Goal: Information Seeking & Learning: Learn about a topic

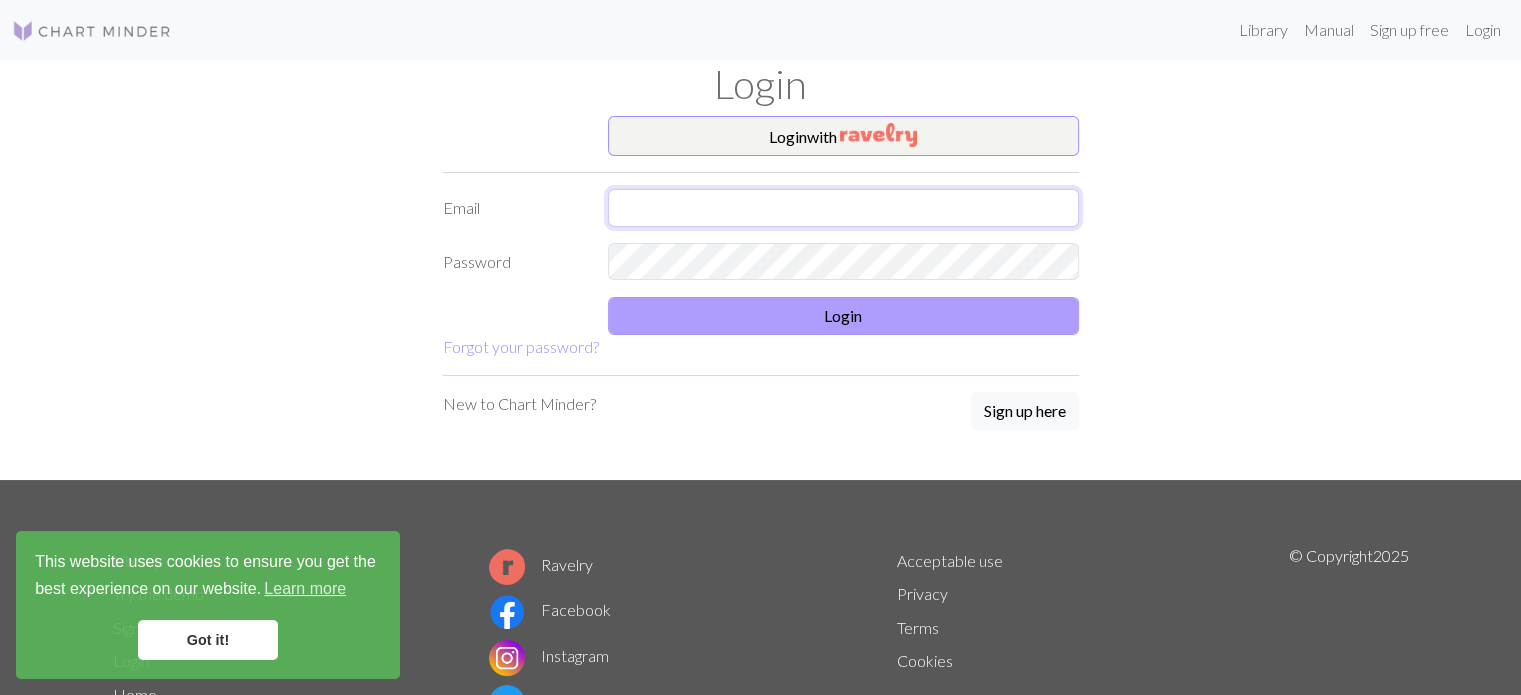
type input "[EMAIL_ADDRESS][DOMAIN_NAME]"
click at [816, 328] on button "Login" at bounding box center [843, 316] width 471 height 38
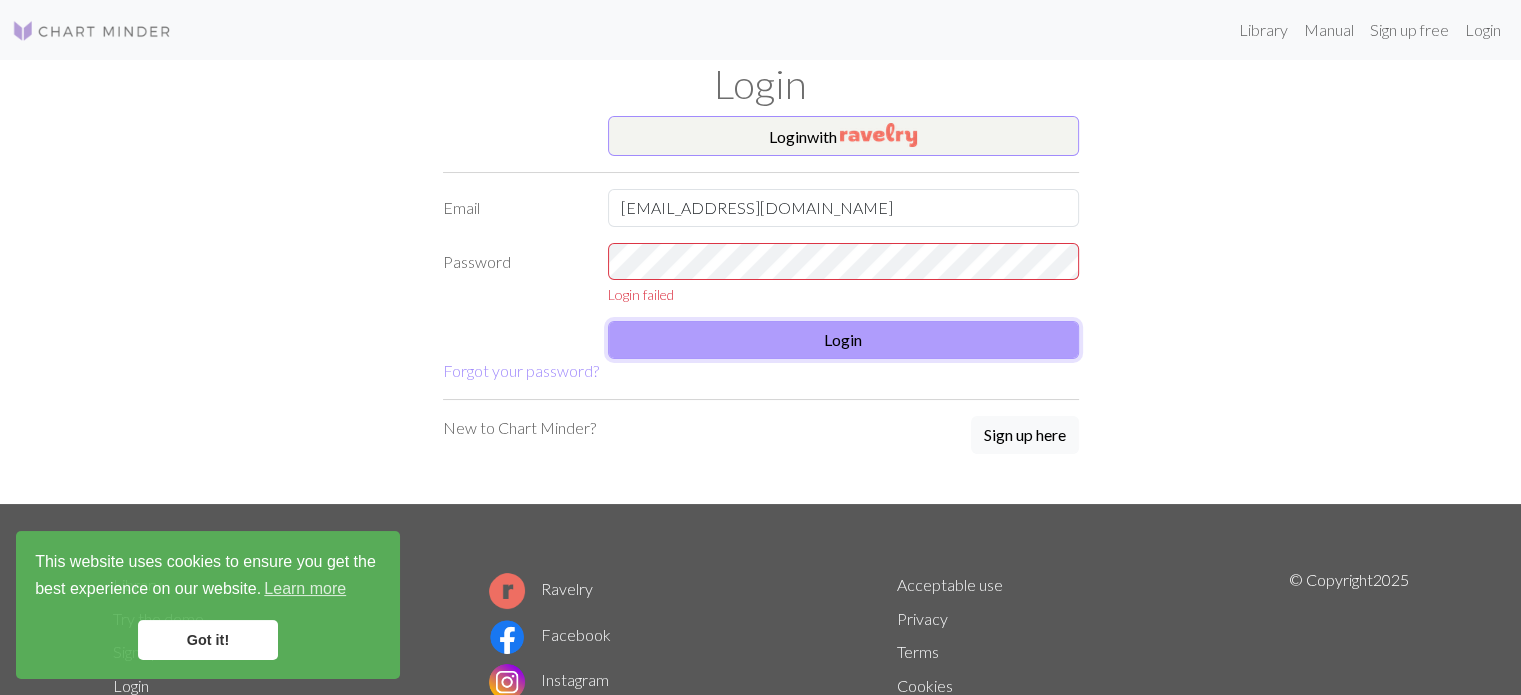
click at [868, 343] on button "Login" at bounding box center [843, 340] width 471 height 38
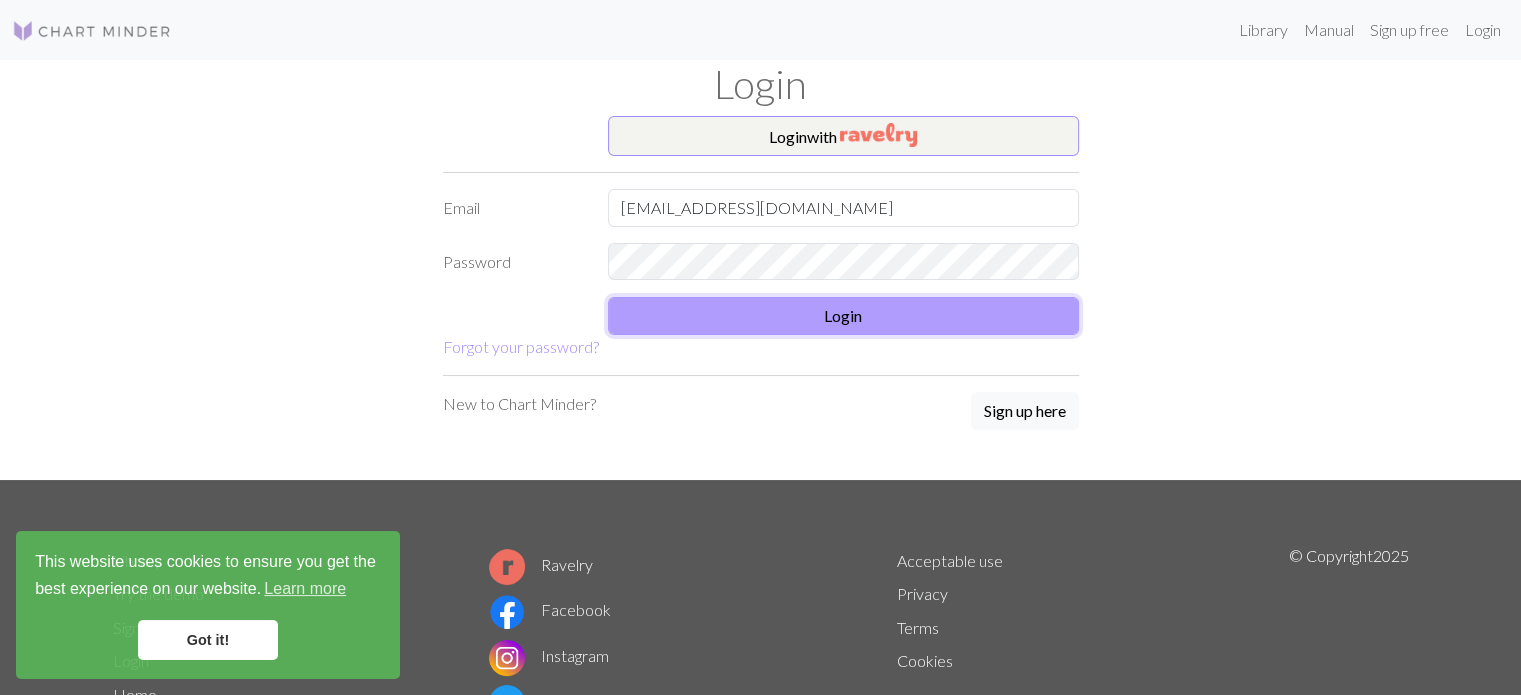
click at [935, 327] on button "Login" at bounding box center [843, 316] width 471 height 38
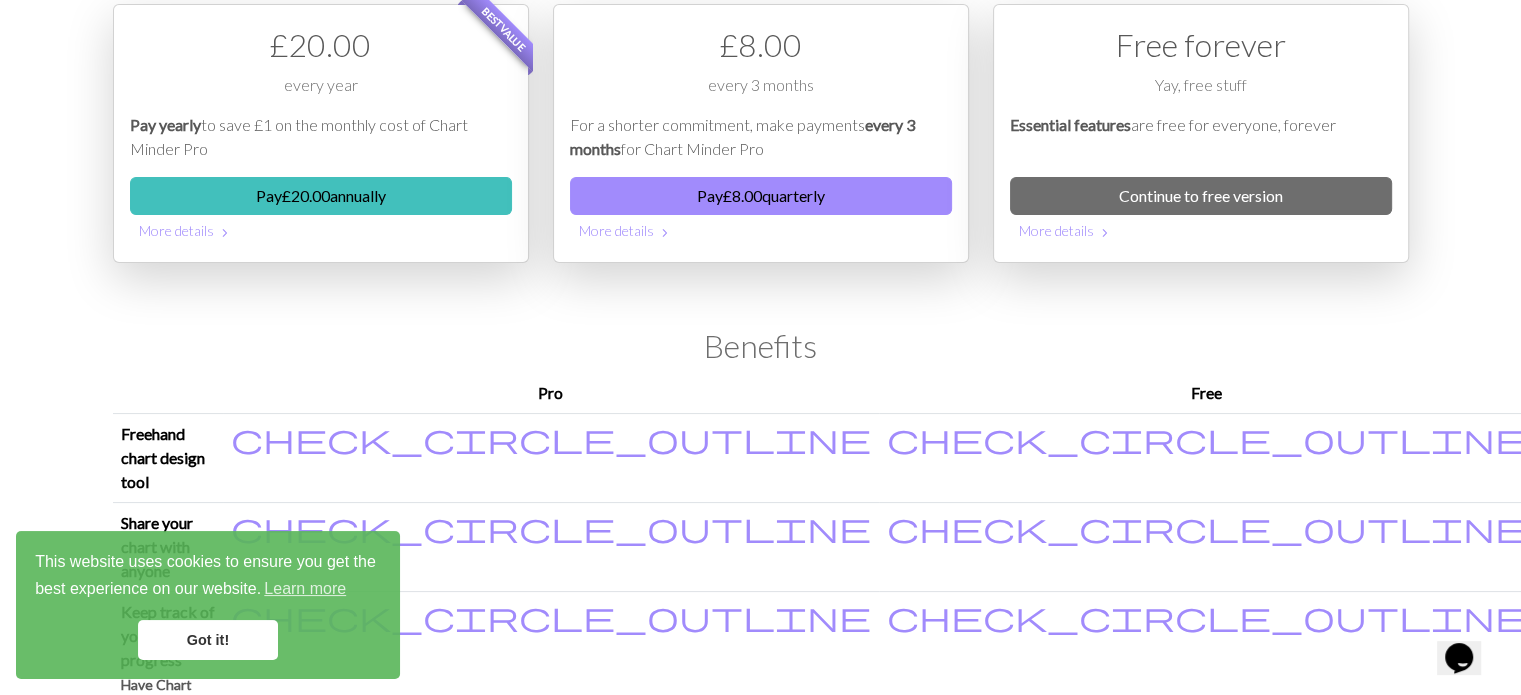
scroll to position [266, 0]
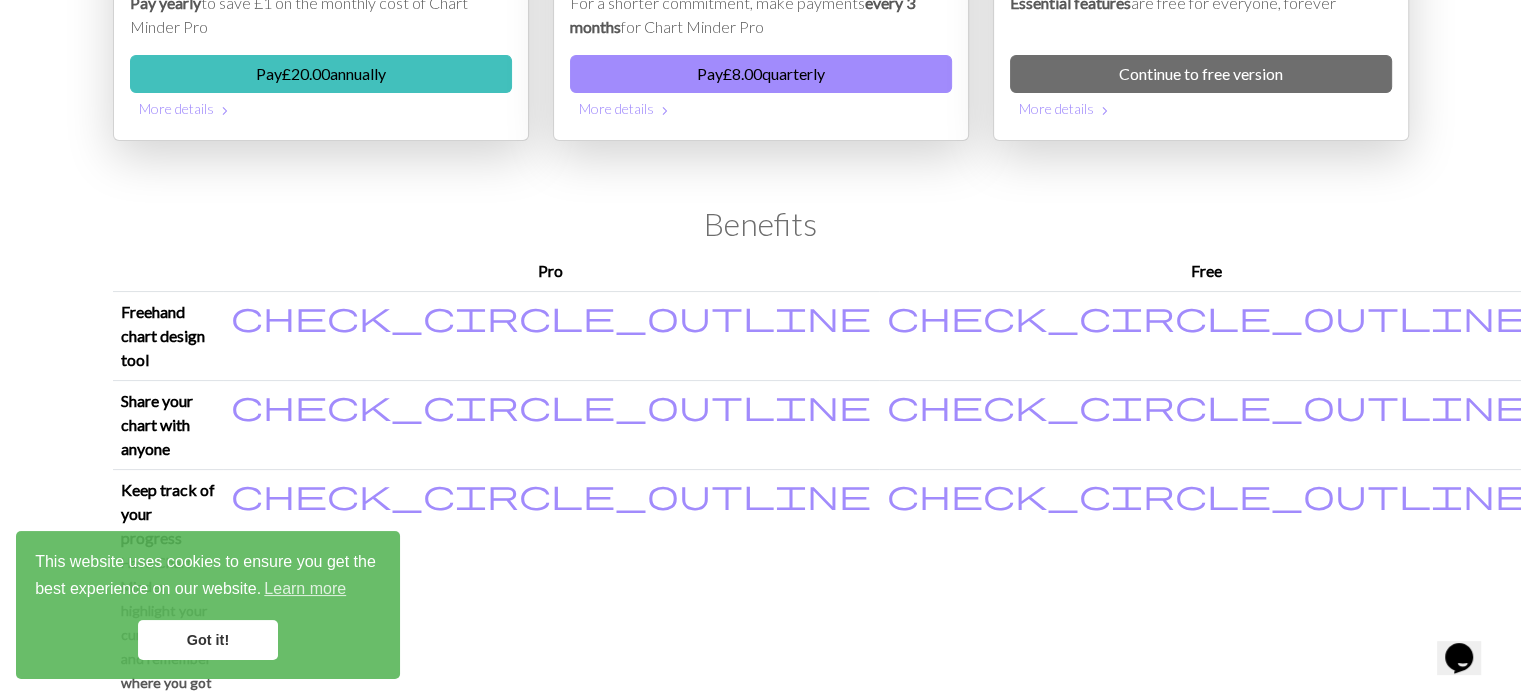
click at [218, 651] on link "Got it!" at bounding box center [208, 640] width 140 height 40
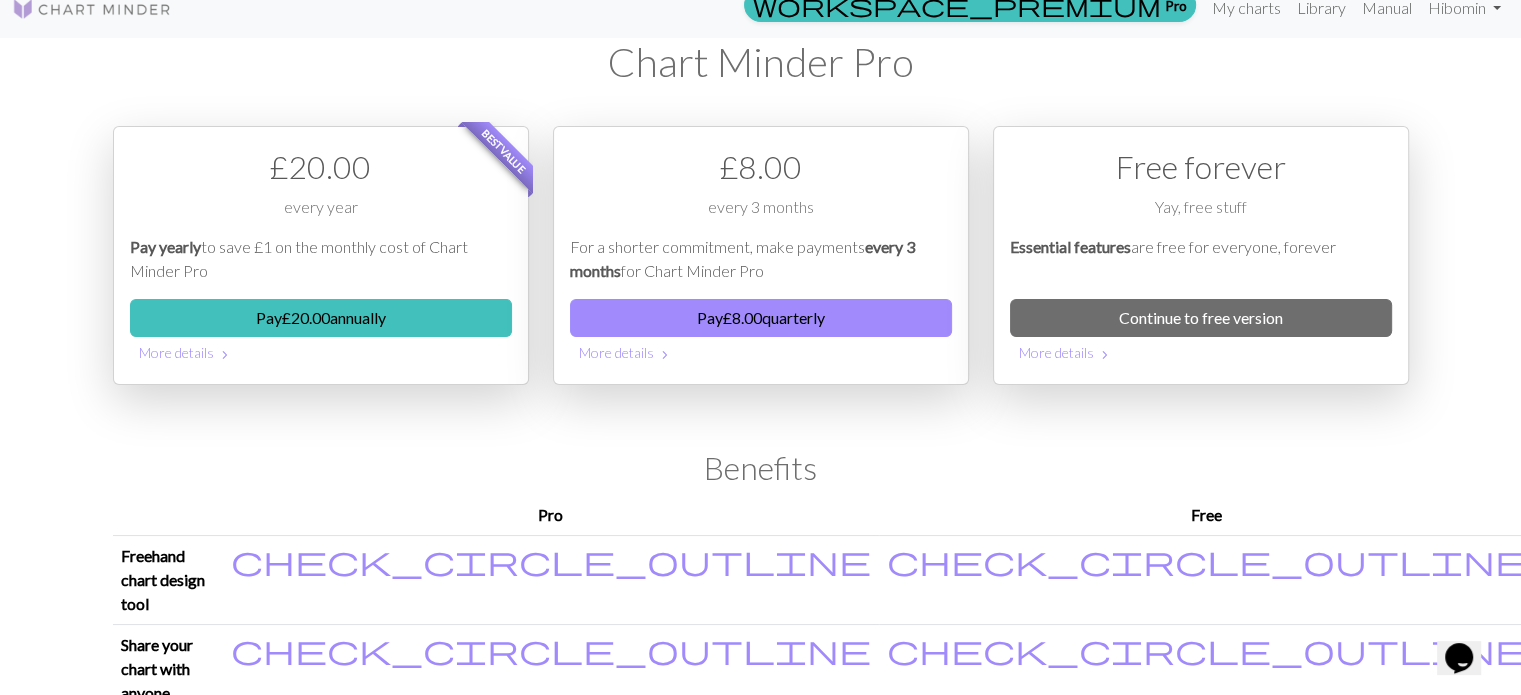
scroll to position [0, 0]
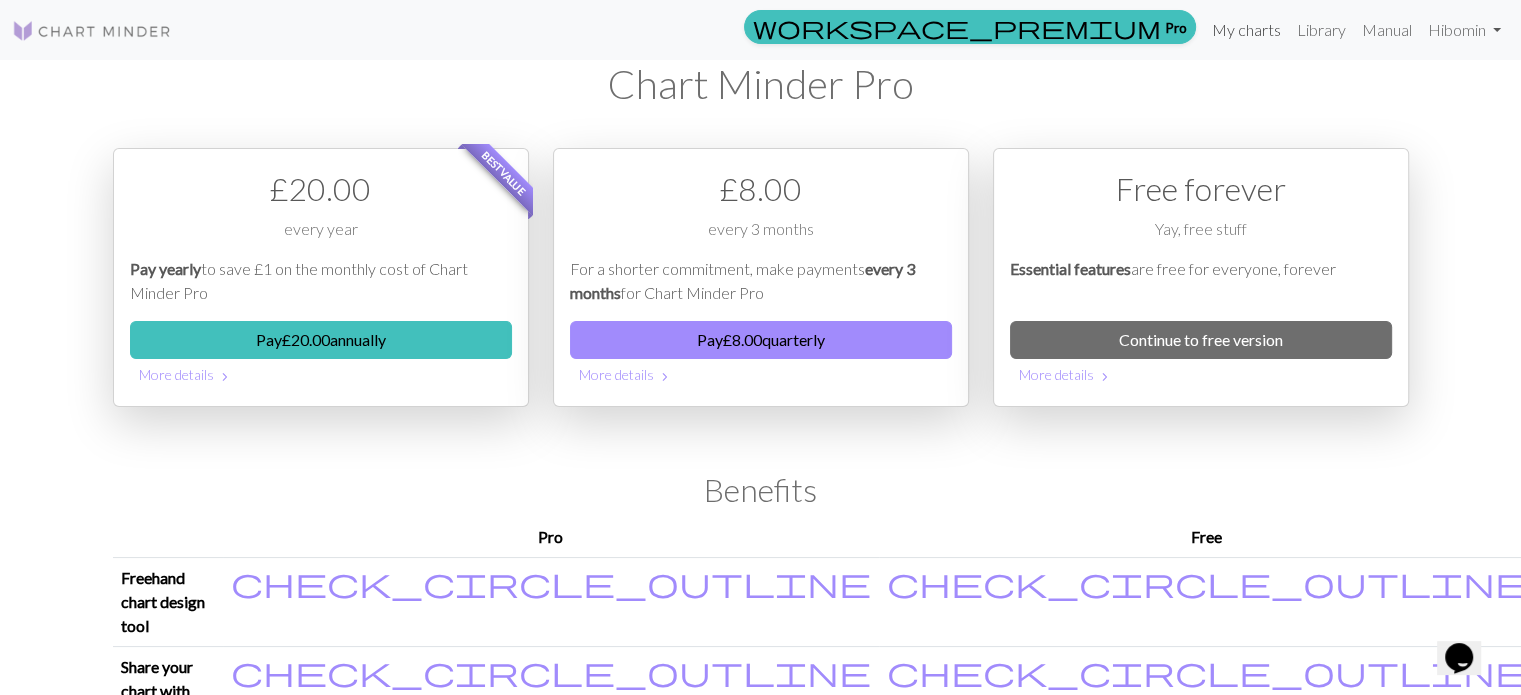
click at [1248, 34] on link "My charts" at bounding box center [1246, 30] width 85 height 40
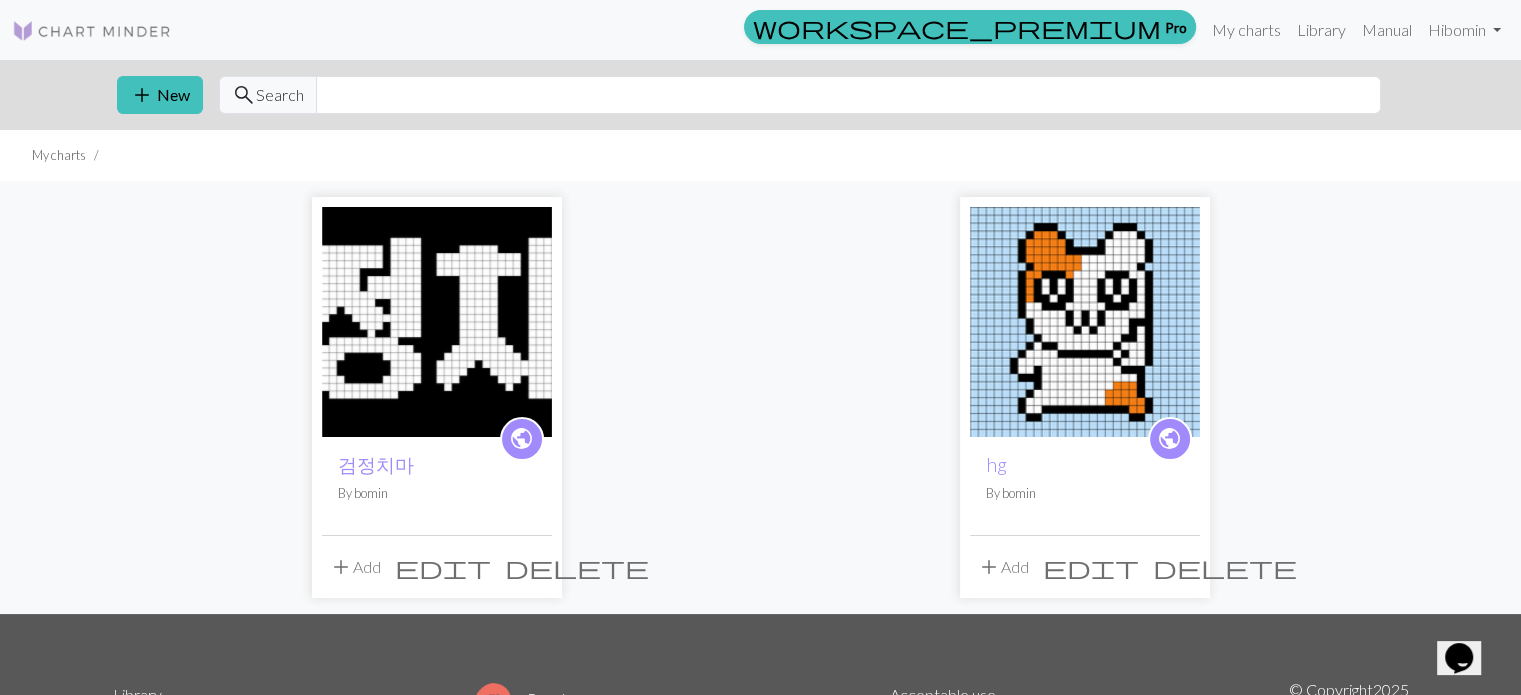
click at [482, 334] on img at bounding box center [437, 322] width 230 height 230
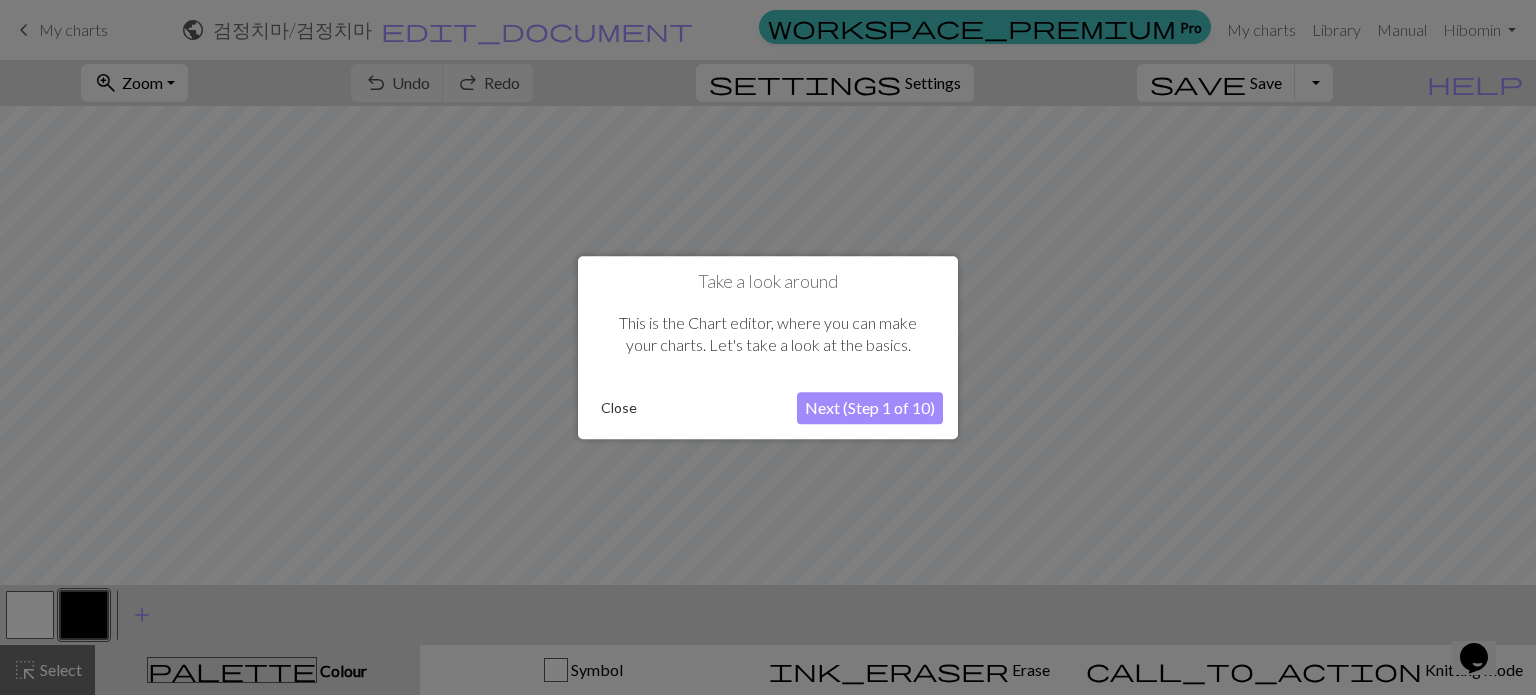
click at [617, 413] on button "Close" at bounding box center [619, 408] width 52 height 30
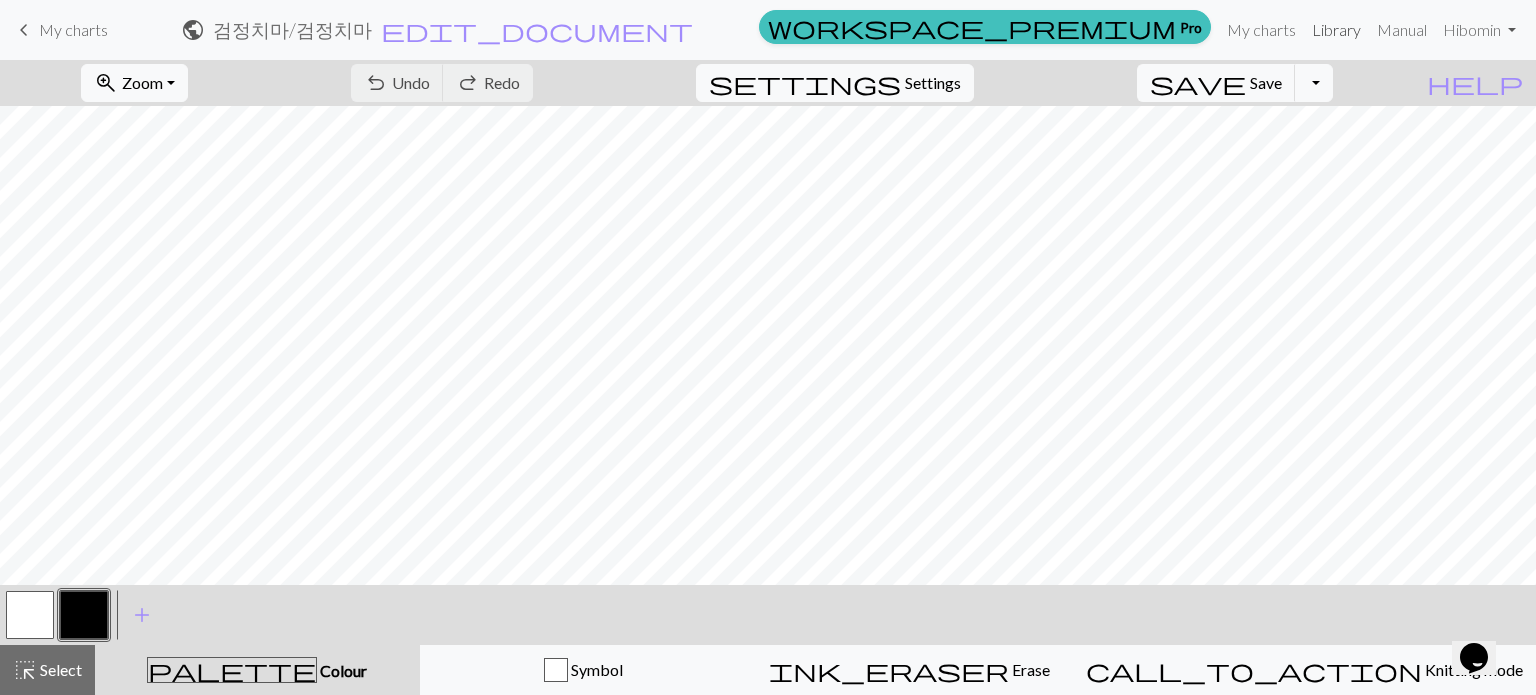
click at [1343, 44] on link "Library" at bounding box center [1336, 30] width 65 height 40
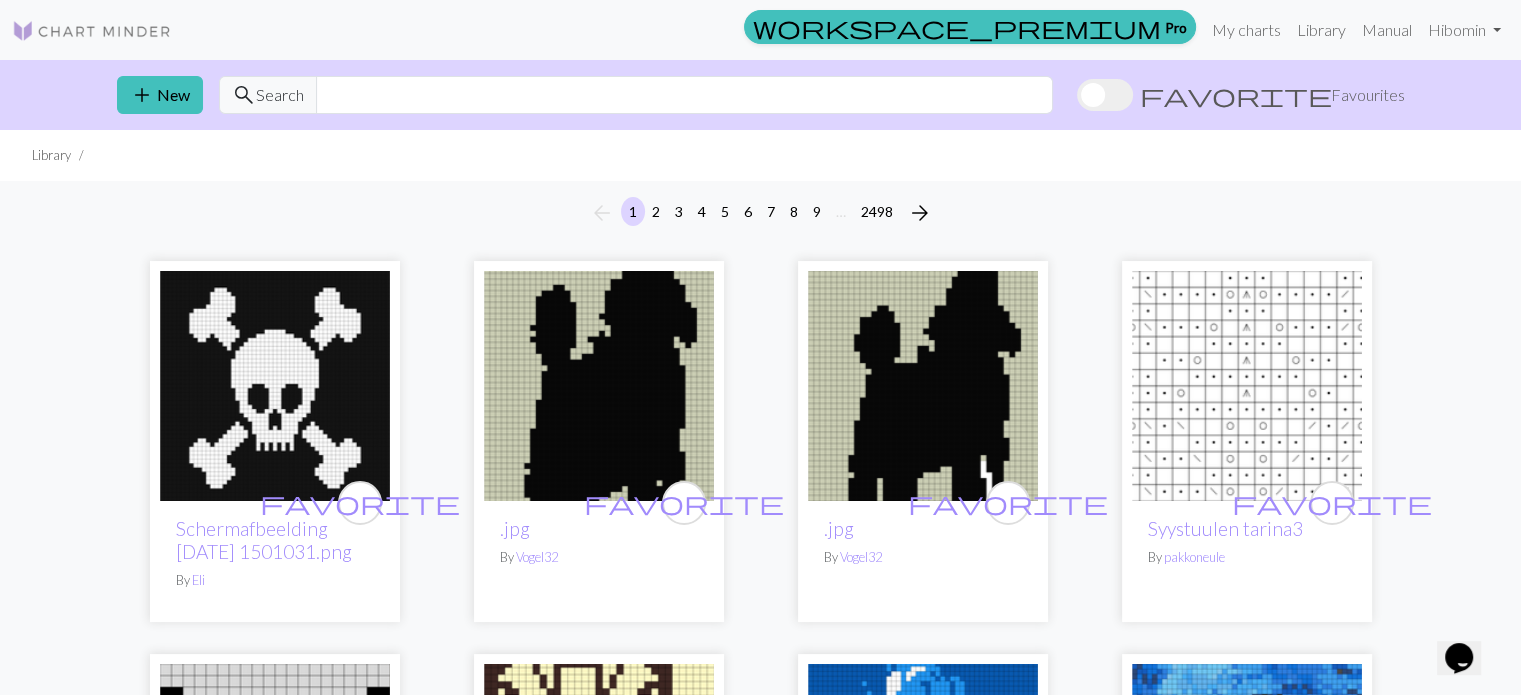
click at [496, 69] on div "add New search Search favorite Favourites" at bounding box center [761, 95] width 1320 height 70
click at [497, 90] on input "text" at bounding box center [684, 95] width 737 height 38
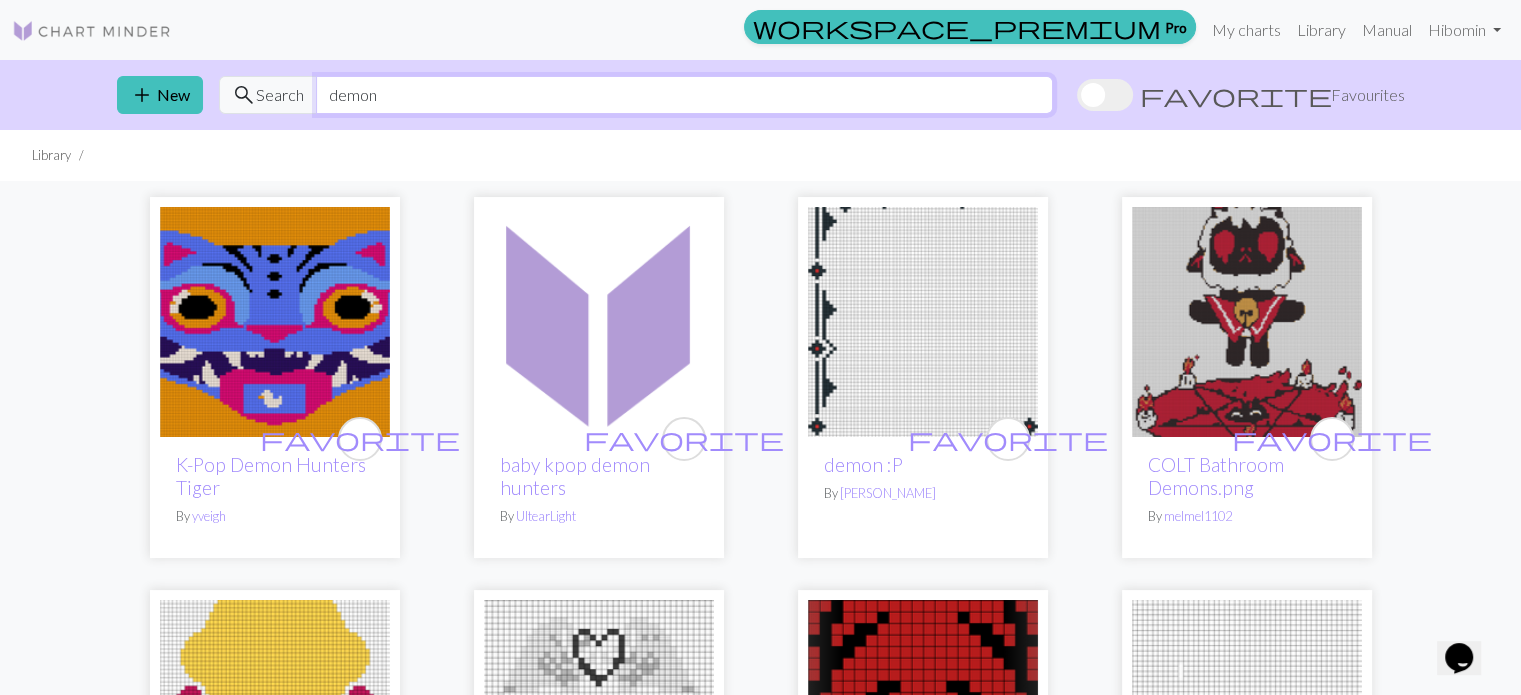
click at [522, 95] on input "demon" at bounding box center [684, 95] width 737 height 38
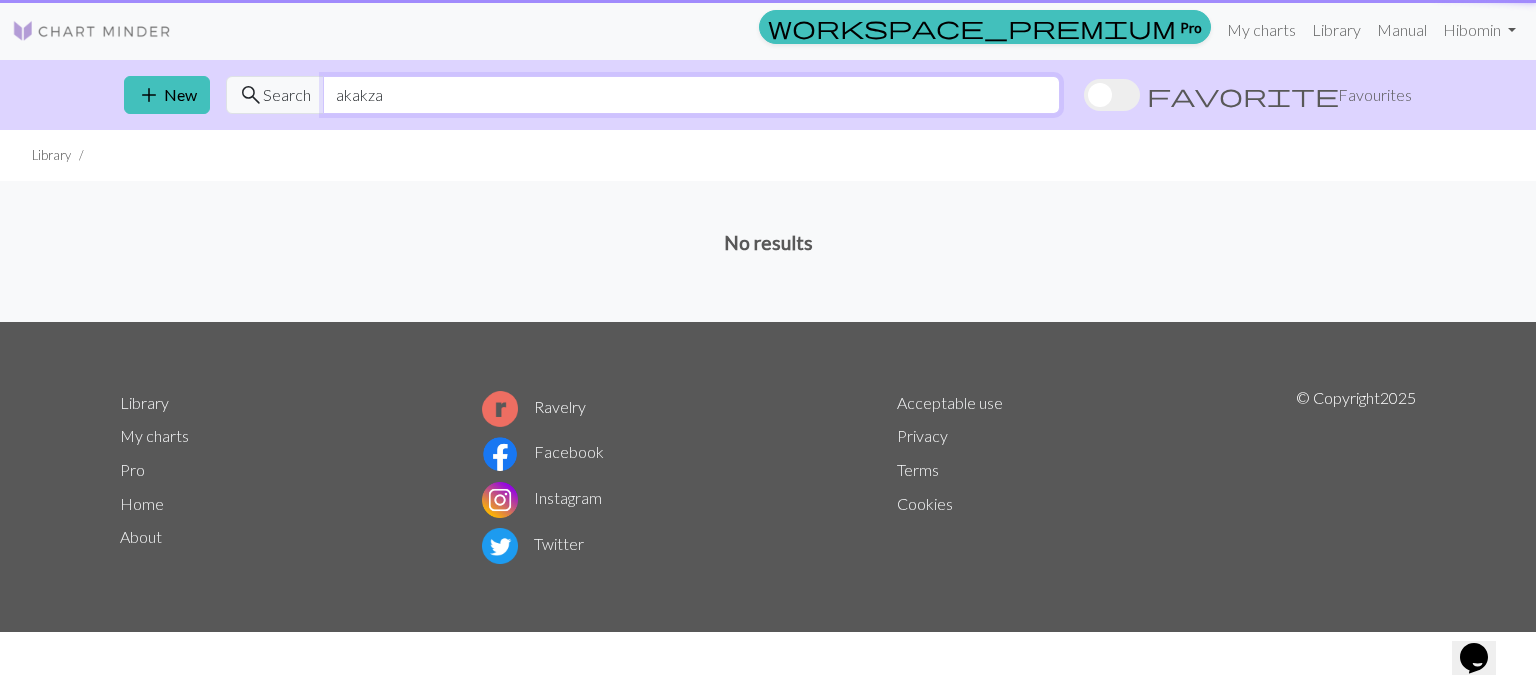
click at [437, 95] on input "akakza" at bounding box center [691, 95] width 737 height 38
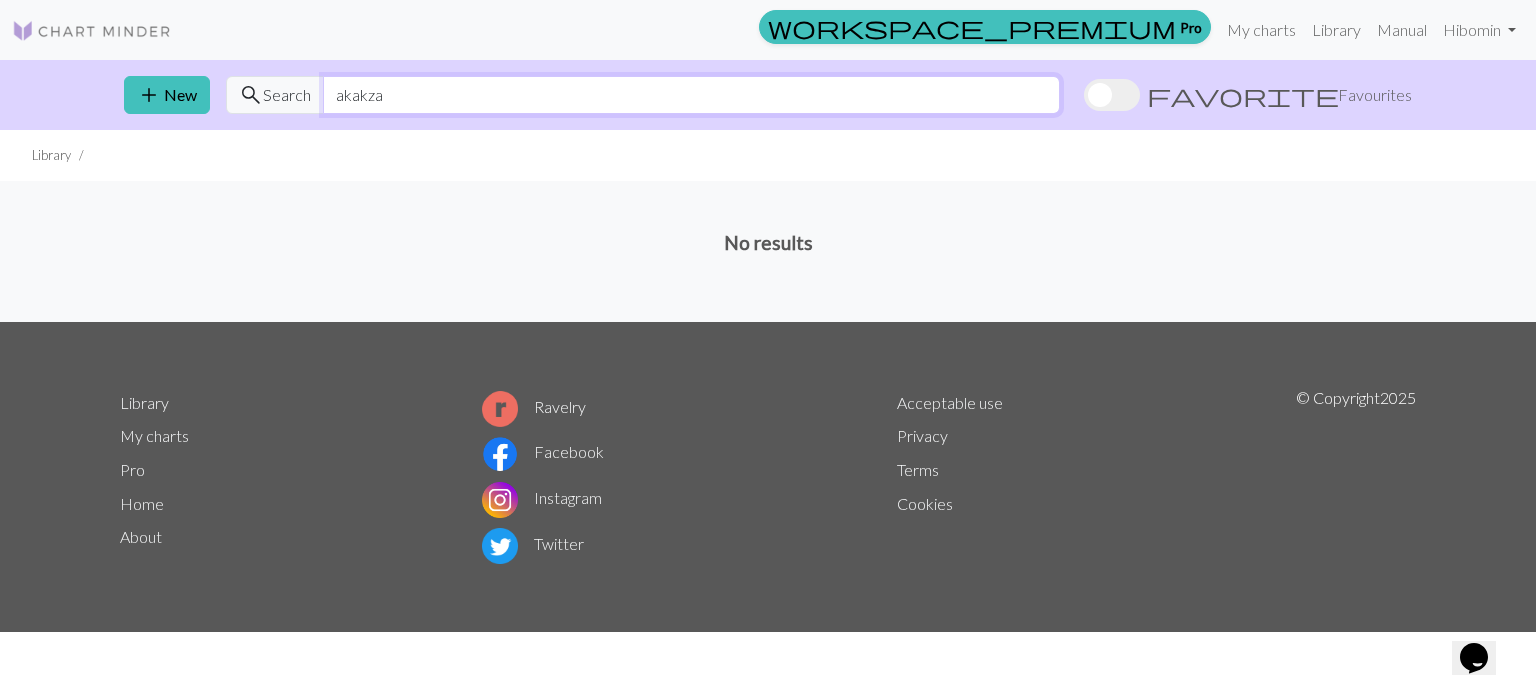
click at [366, 91] on input "akakza" at bounding box center [691, 95] width 737 height 38
type input "akaza"
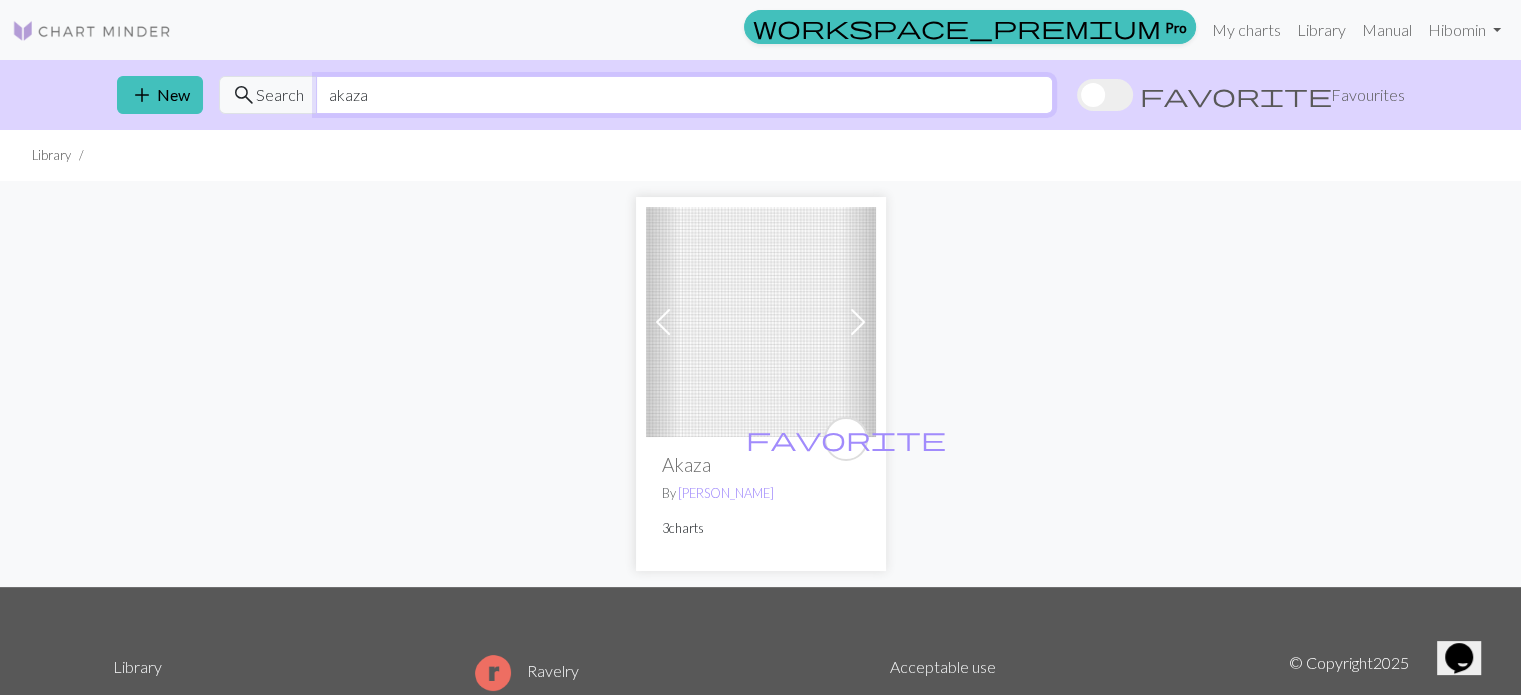
click at [405, 106] on input "akaza" at bounding box center [684, 95] width 737 height 38
click at [513, 350] on div "Previous Next favorite Akaza By [PERSON_NAME] 3 charts" at bounding box center [761, 383] width 1320 height 405
click at [750, 383] on img at bounding box center [761, 322] width 230 height 230
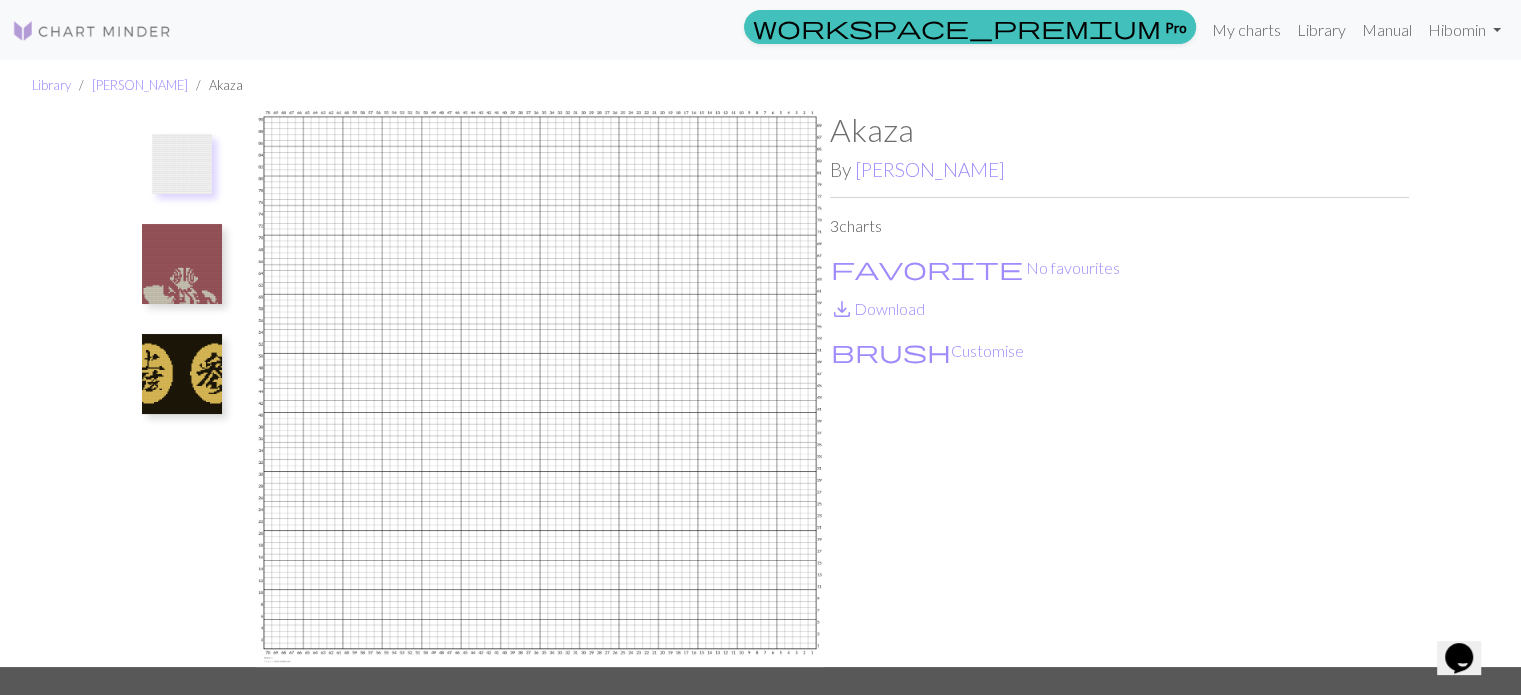
click at [167, 247] on img at bounding box center [182, 264] width 80 height 80
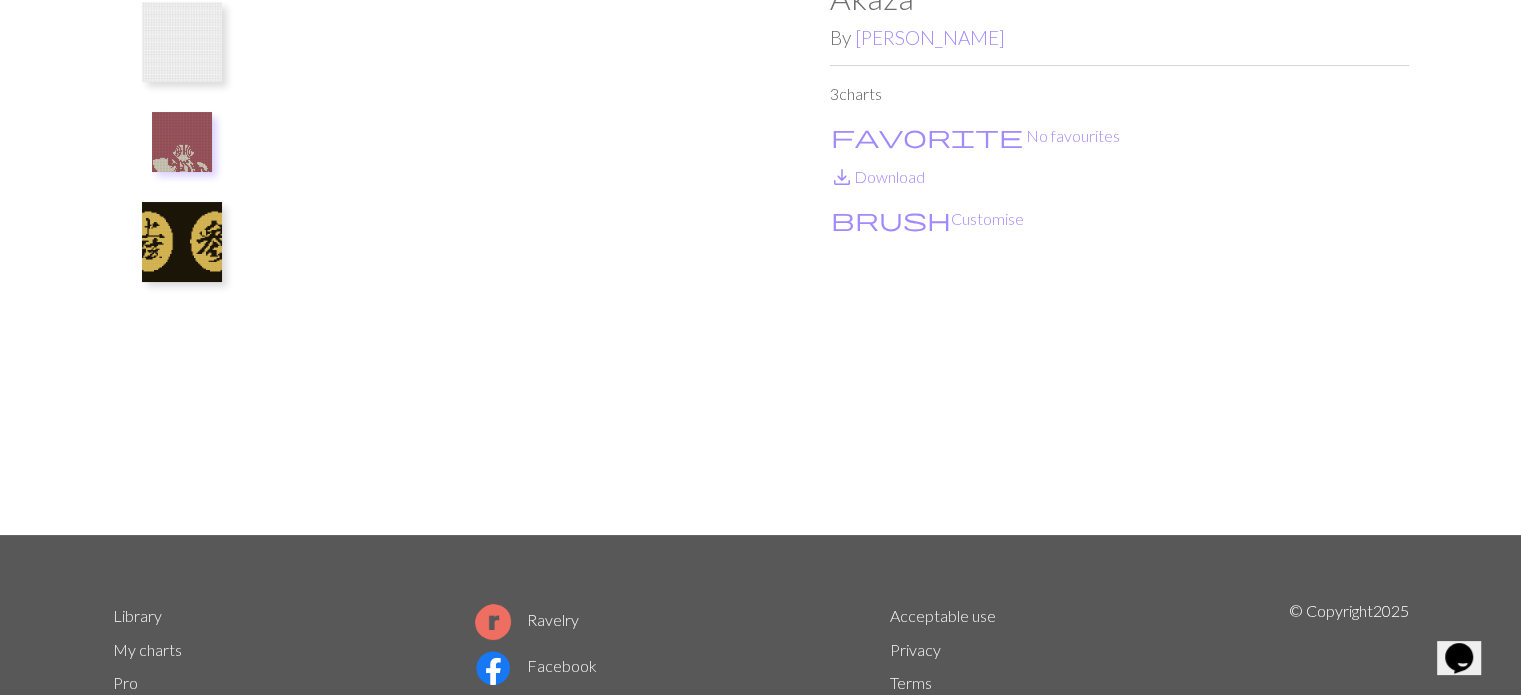
scroll to position [133, 0]
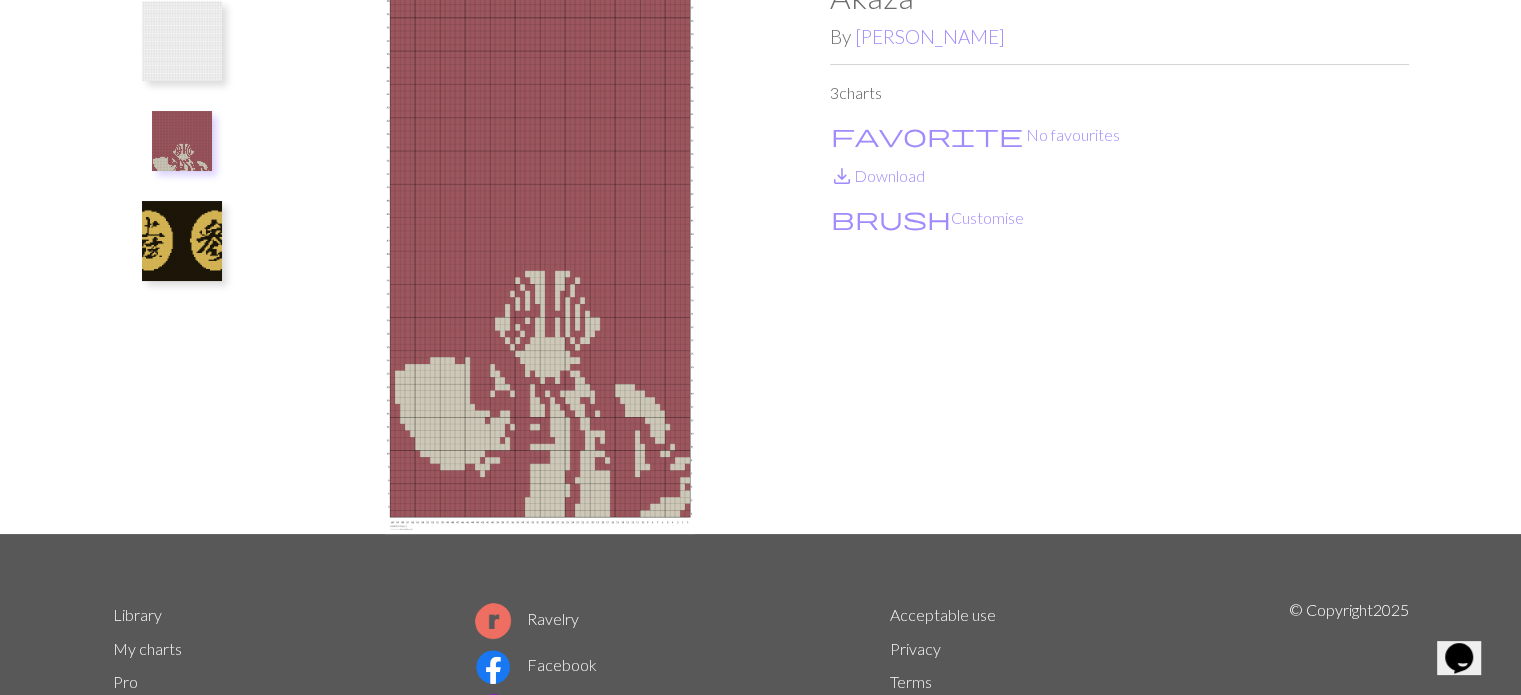
click at [200, 243] on img at bounding box center [182, 241] width 80 height 80
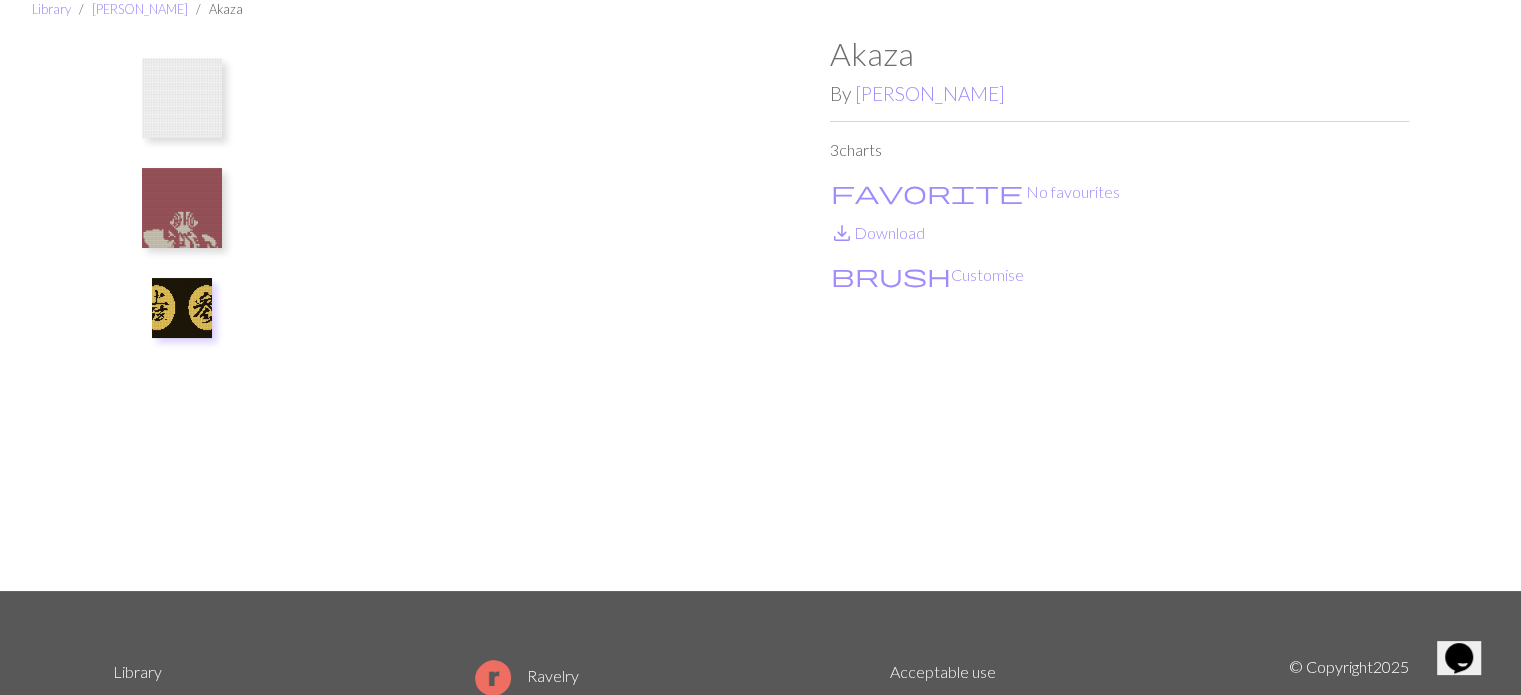
scroll to position [0, 0]
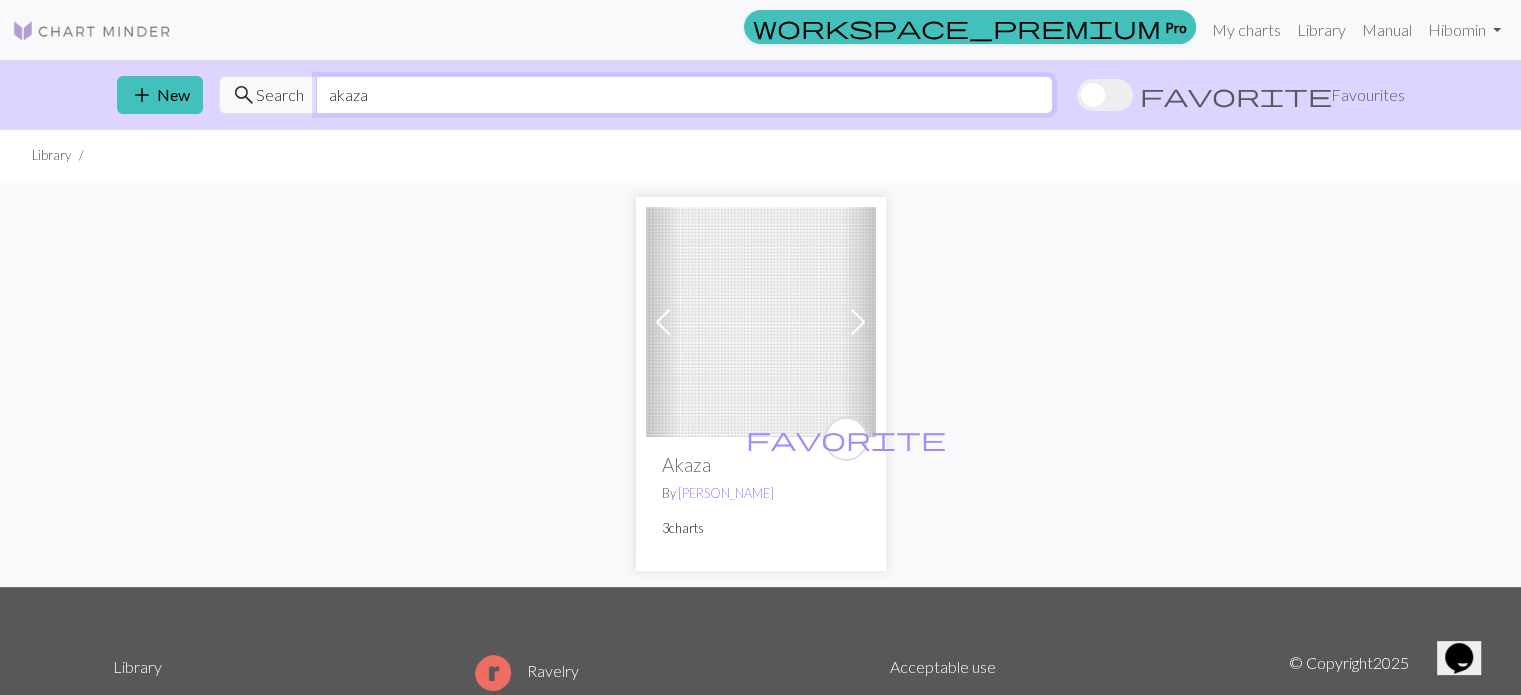
click at [605, 80] on input "akaza" at bounding box center [684, 95] width 737 height 38
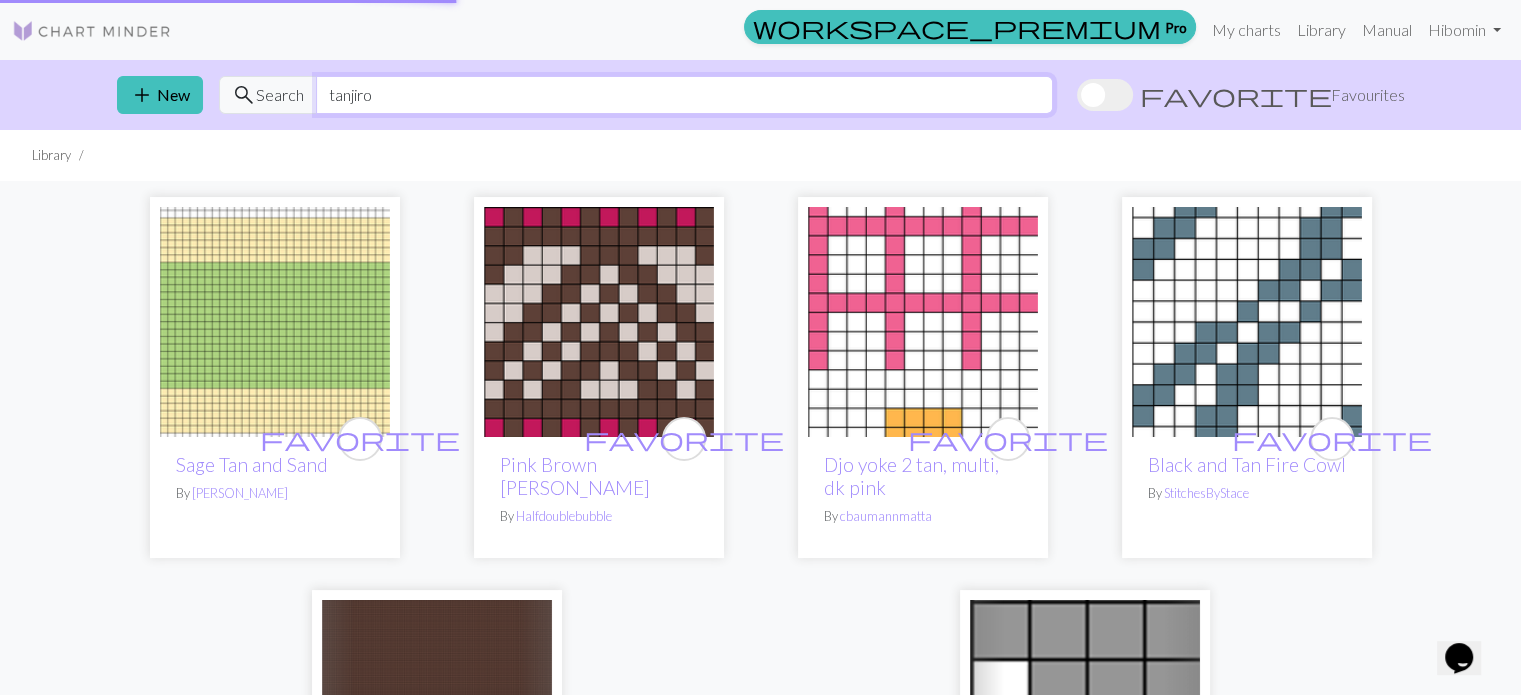
type input "tanjiro"
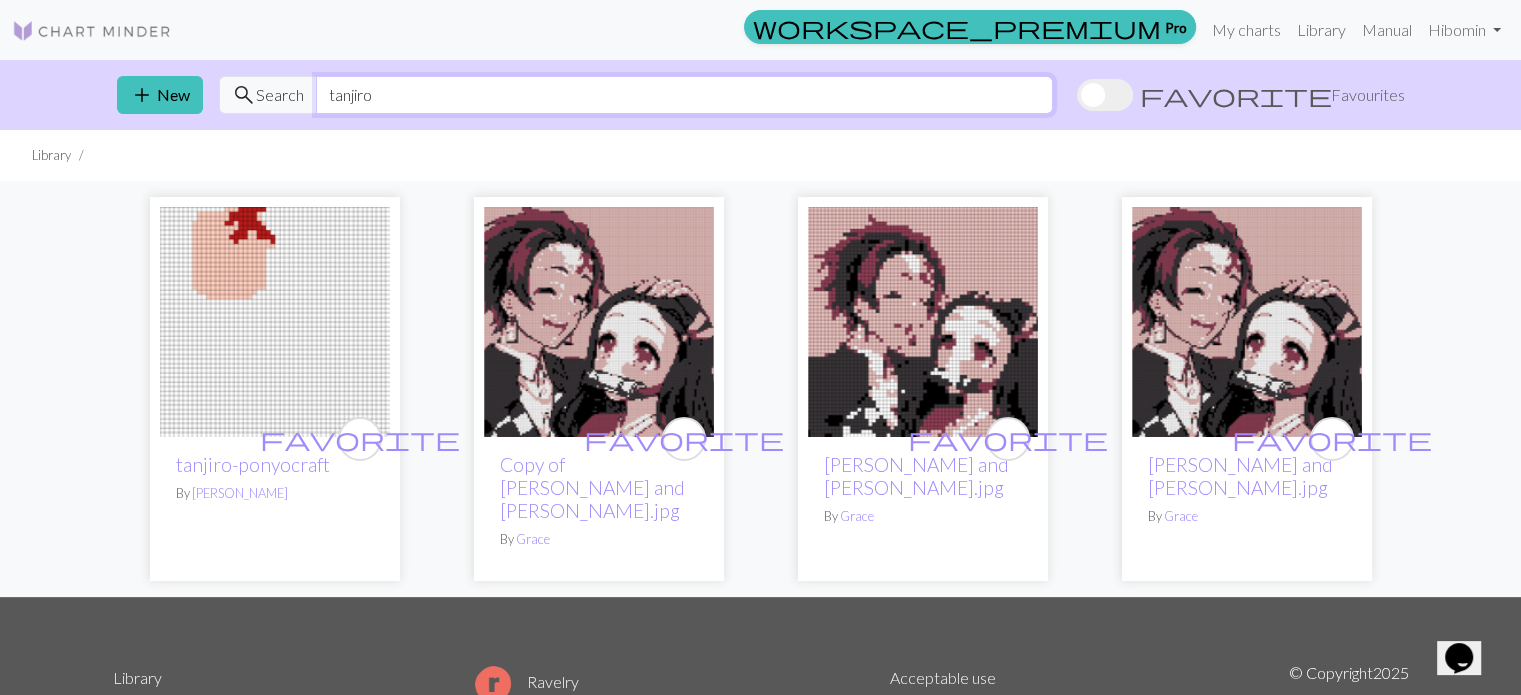
click at [649, 95] on input "tanjiro" at bounding box center [684, 95] width 737 height 38
